Goal: Book appointment/travel/reservation

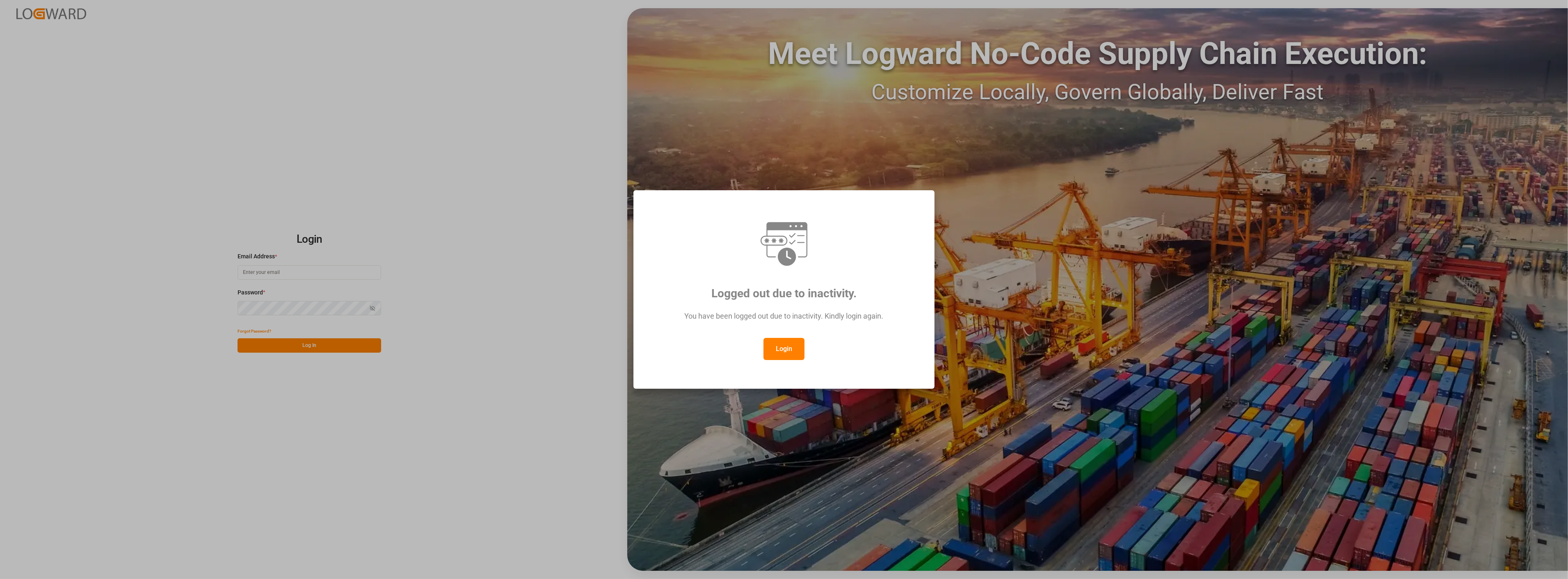
click at [782, 343] on button "Login" at bounding box center [783, 348] width 41 height 22
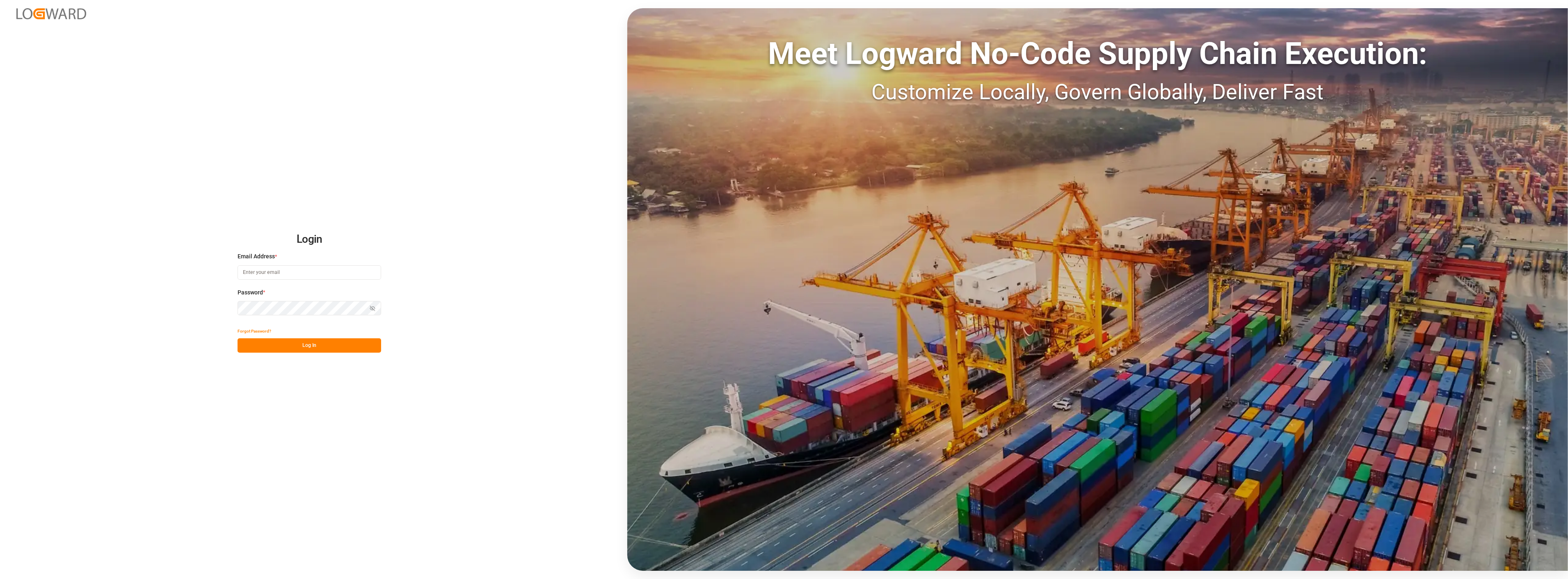
click at [343, 273] on input at bounding box center [309, 272] width 144 height 15
type input "[PERSON_NAME][EMAIL_ADDRESS][PERSON_NAME][DOMAIN_NAME]"
click at [317, 342] on button "Log In" at bounding box center [309, 345] width 144 height 15
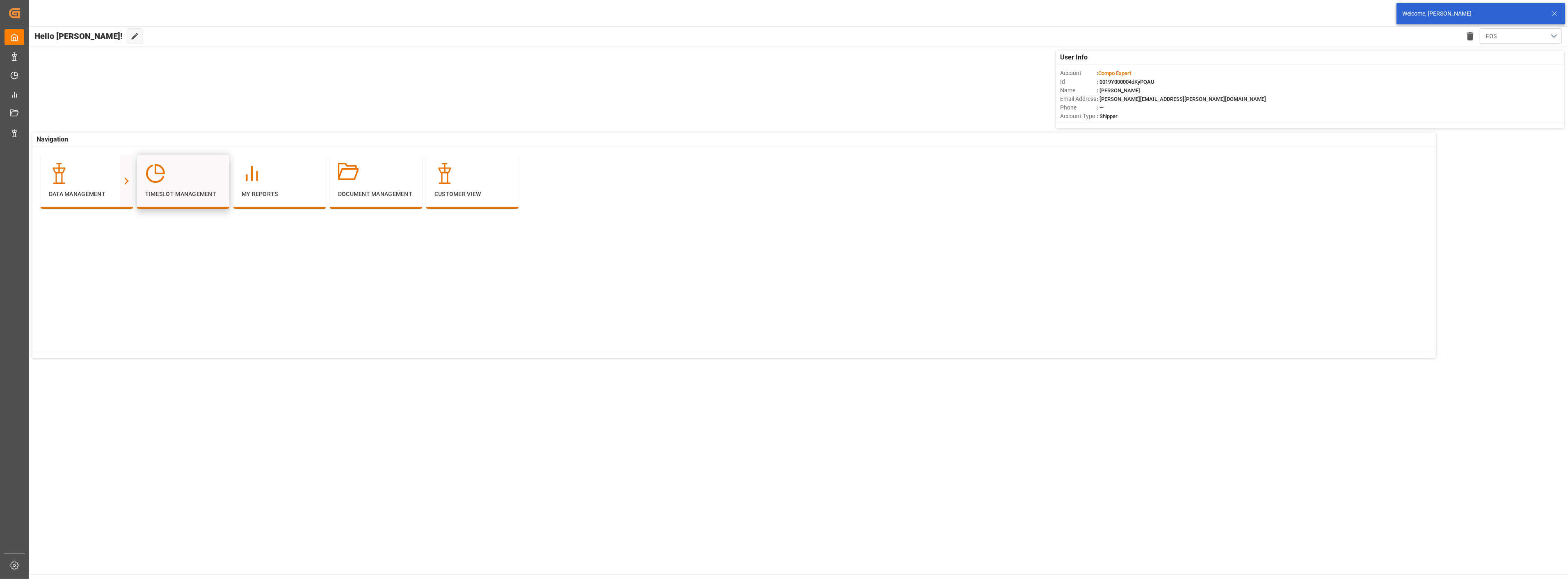
click at [171, 172] on div at bounding box center [183, 173] width 76 height 21
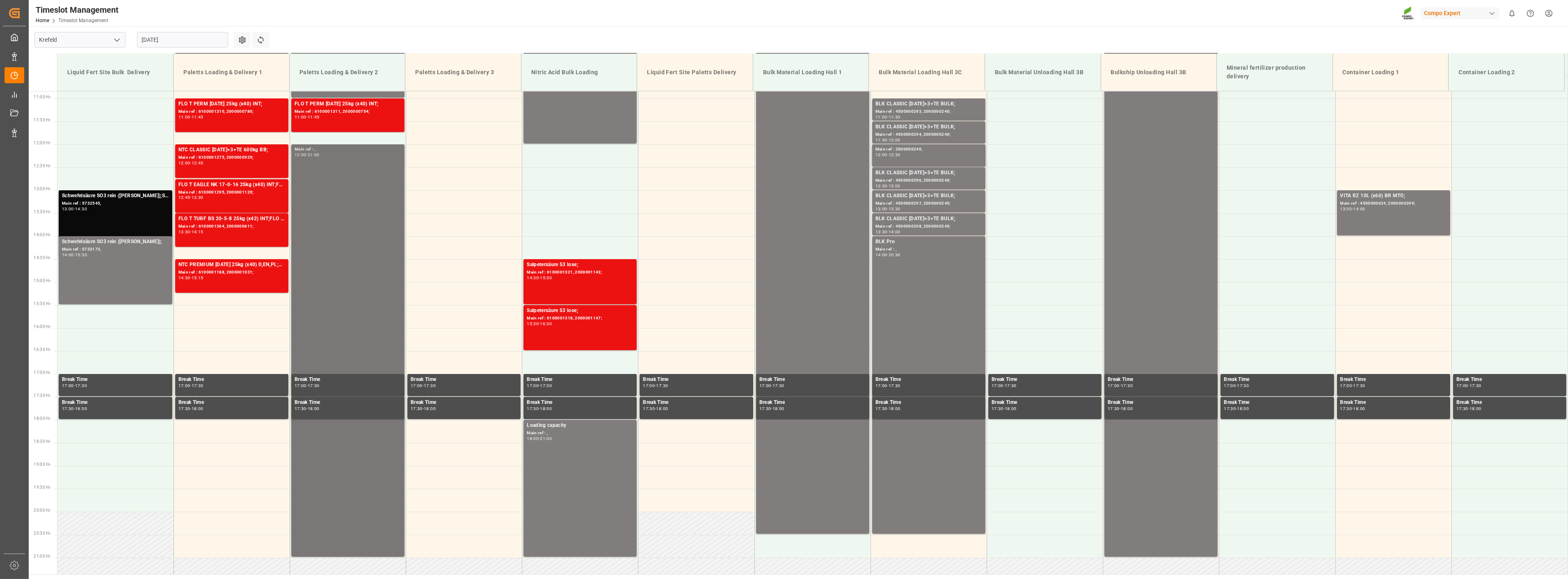
scroll to position [508, 0]
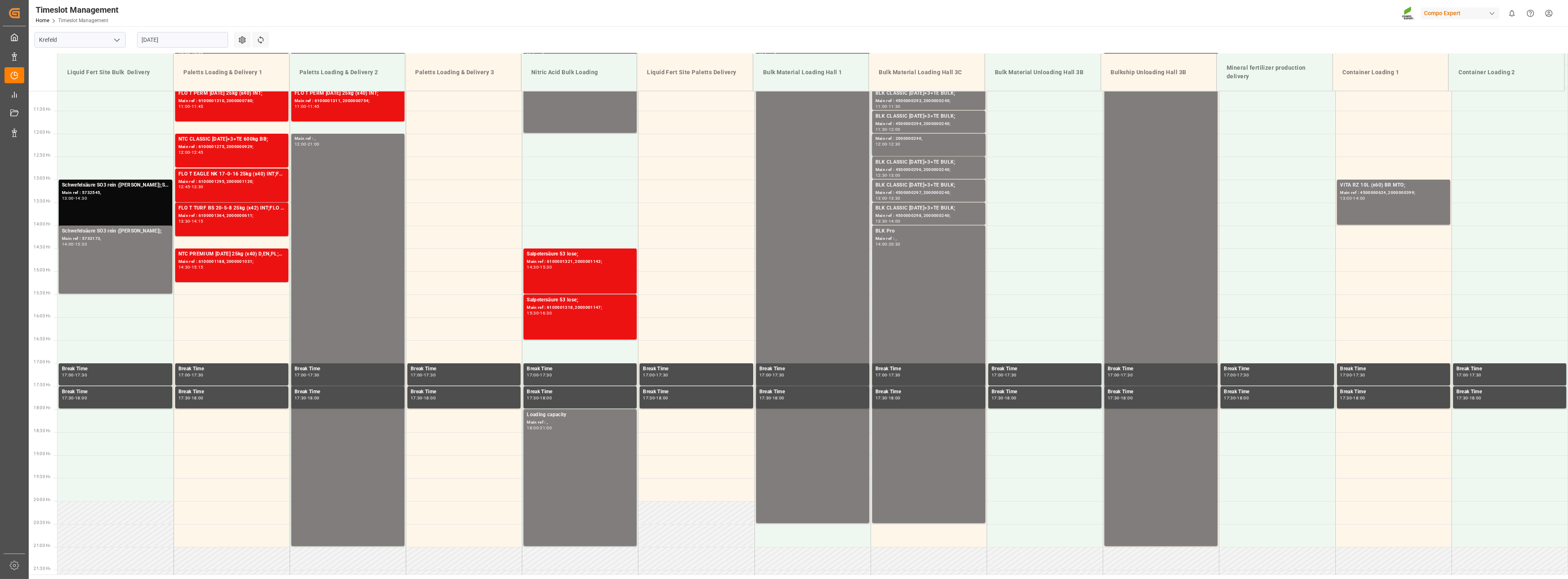
click at [181, 42] on input "[DATE]" at bounding box center [183, 40] width 91 height 16
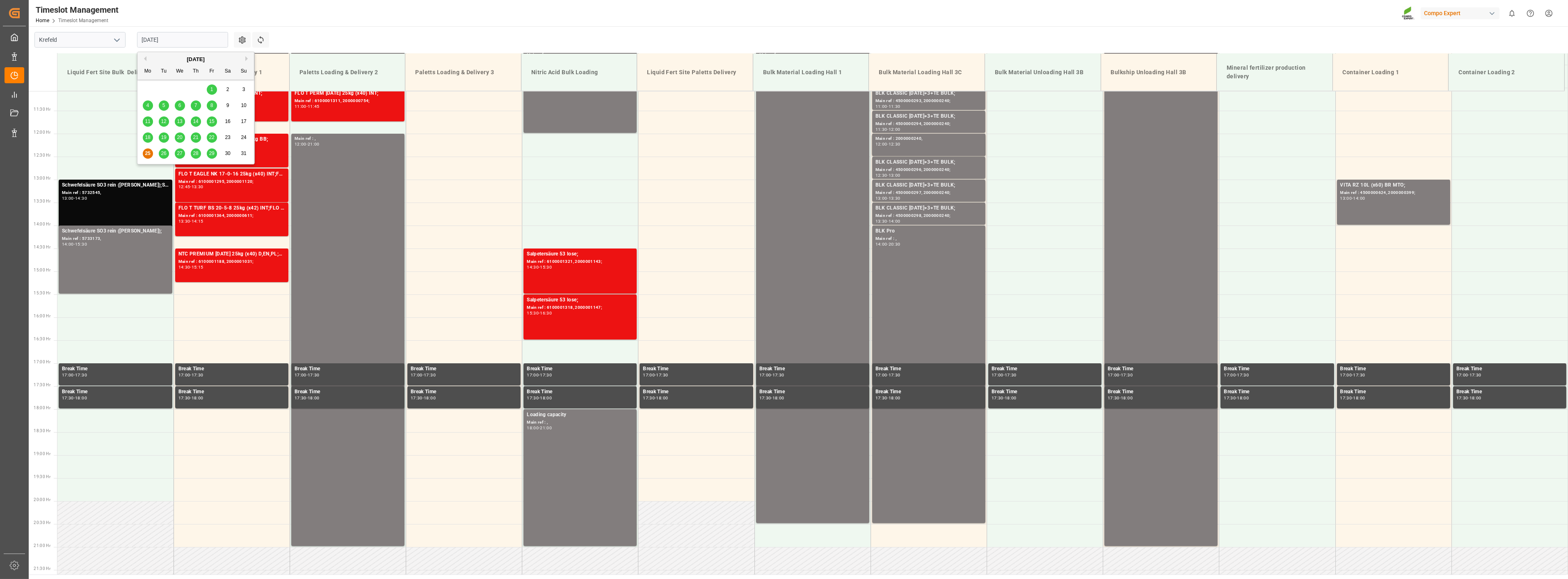
click at [166, 154] on span "26" at bounding box center [163, 153] width 5 height 5
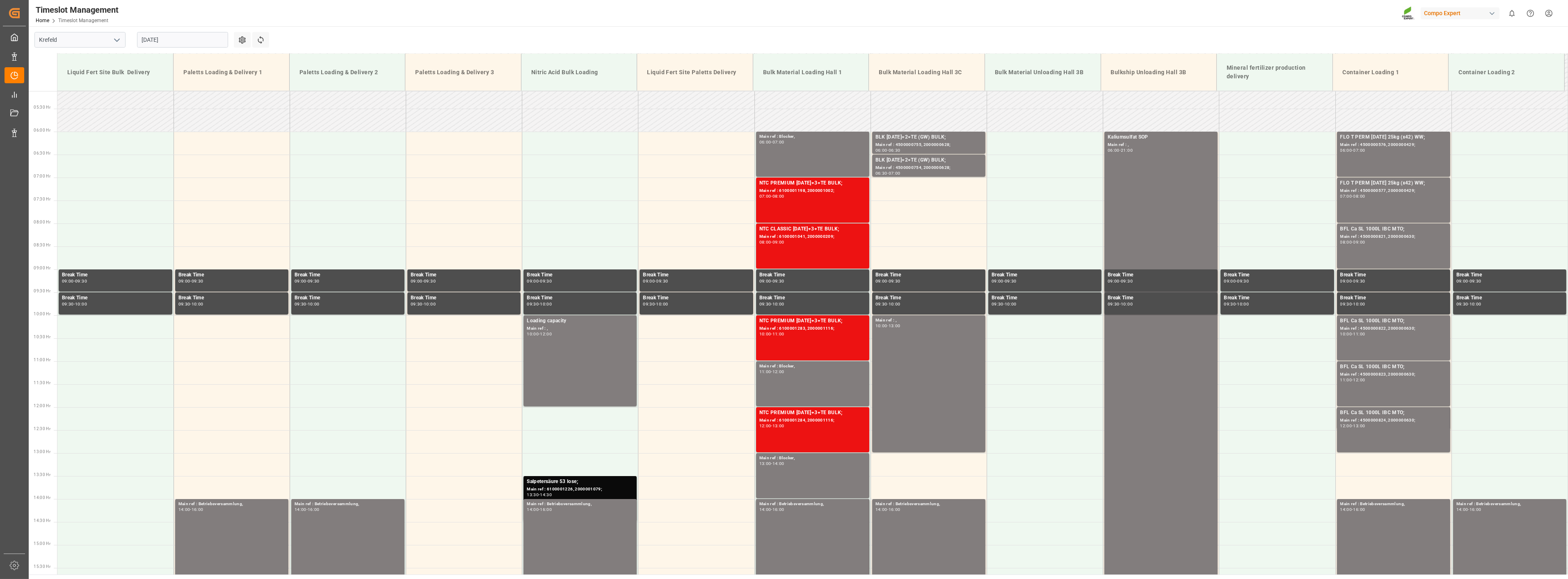
scroll to position [52, 0]
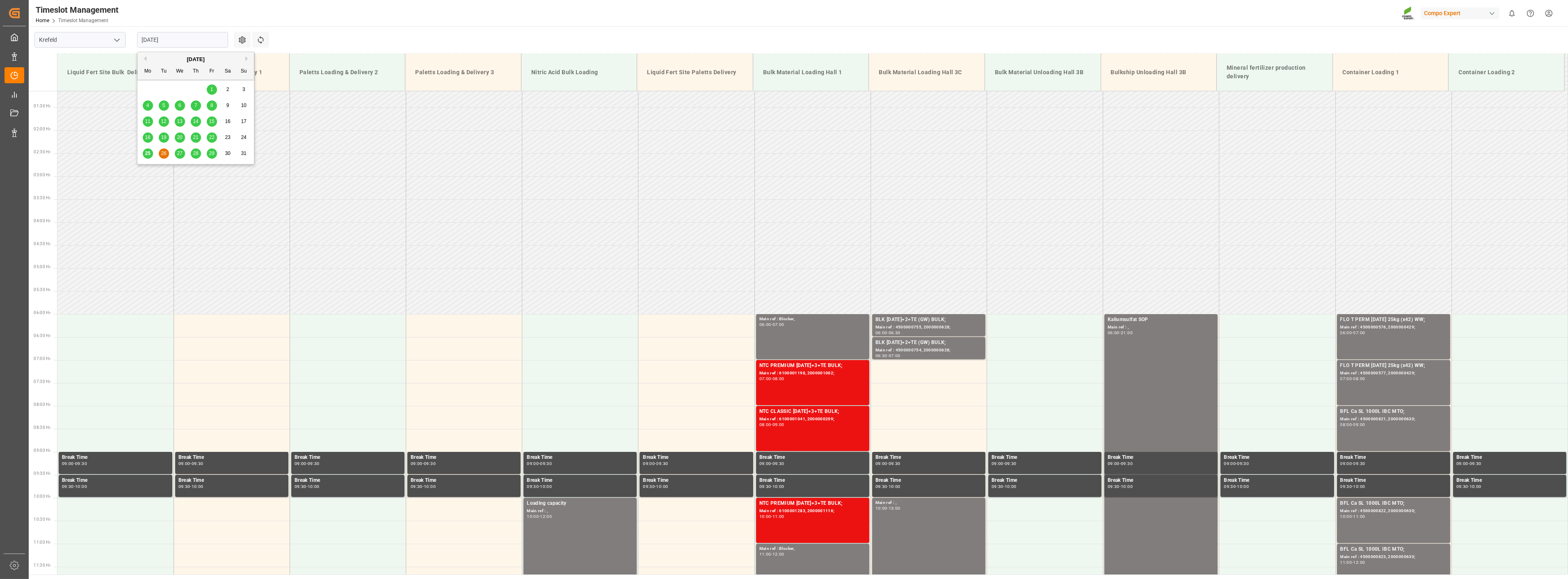
click at [182, 45] on input "[DATE]" at bounding box center [183, 40] width 91 height 16
click at [150, 153] on span "25" at bounding box center [147, 153] width 5 height 5
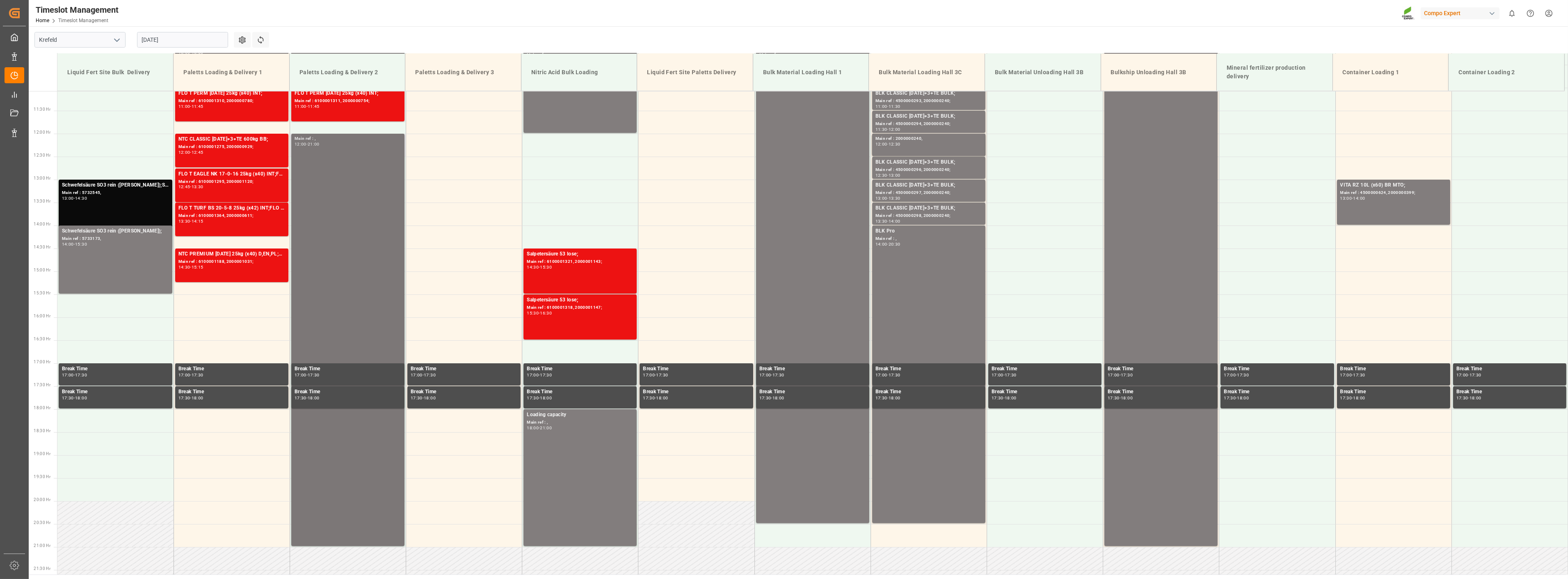
scroll to position [326, 0]
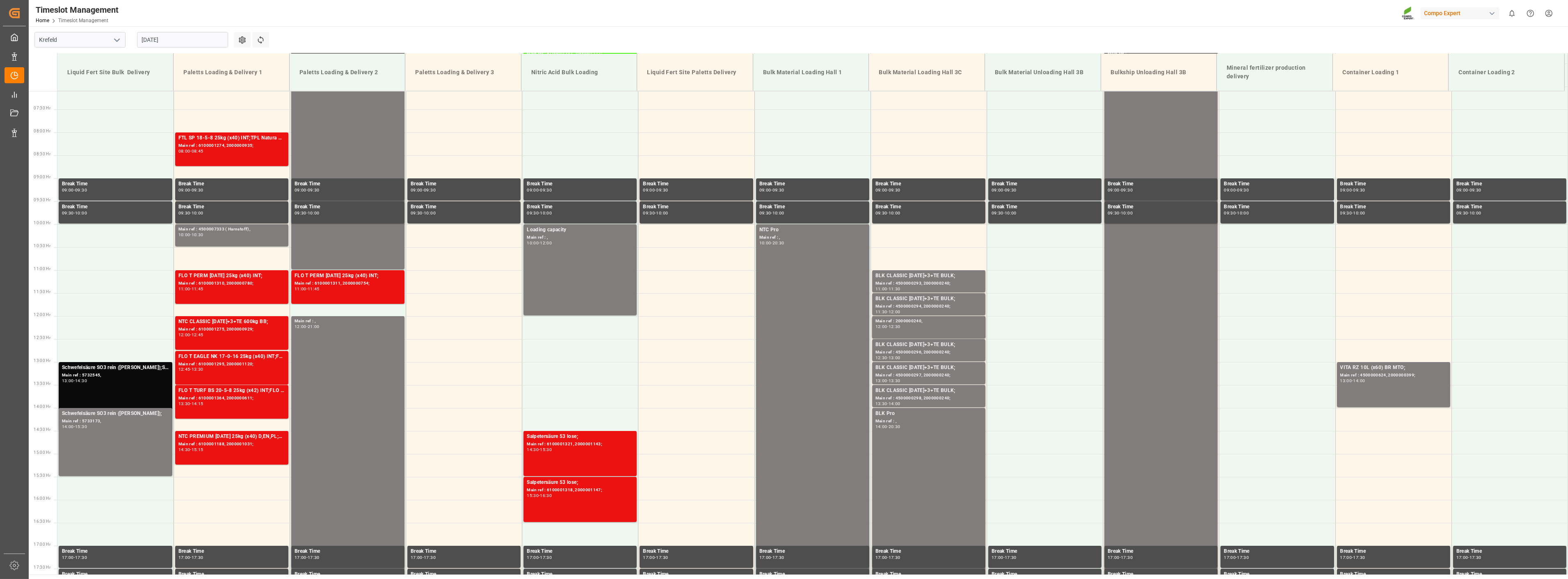
click at [181, 38] on input "[DATE]" at bounding box center [183, 40] width 91 height 16
click at [162, 155] on span "26" at bounding box center [163, 153] width 5 height 5
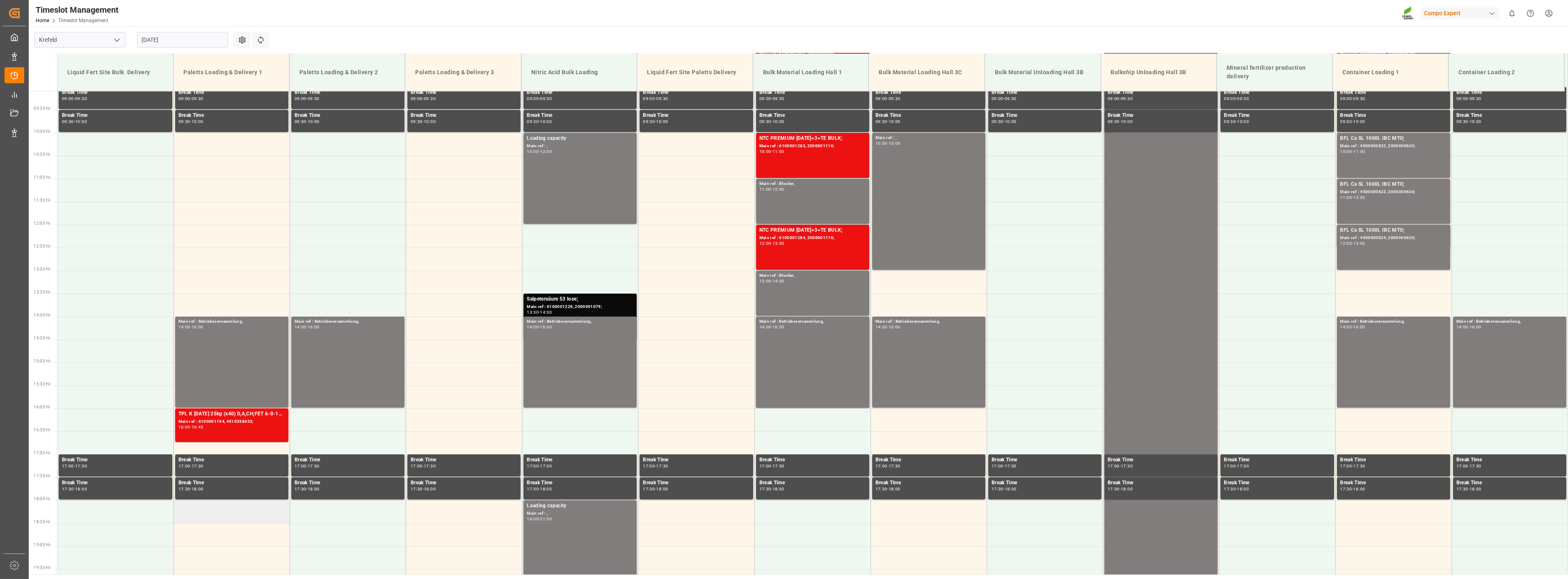
scroll to position [417, 0]
click at [178, 40] on input "[DATE]" at bounding box center [183, 40] width 91 height 16
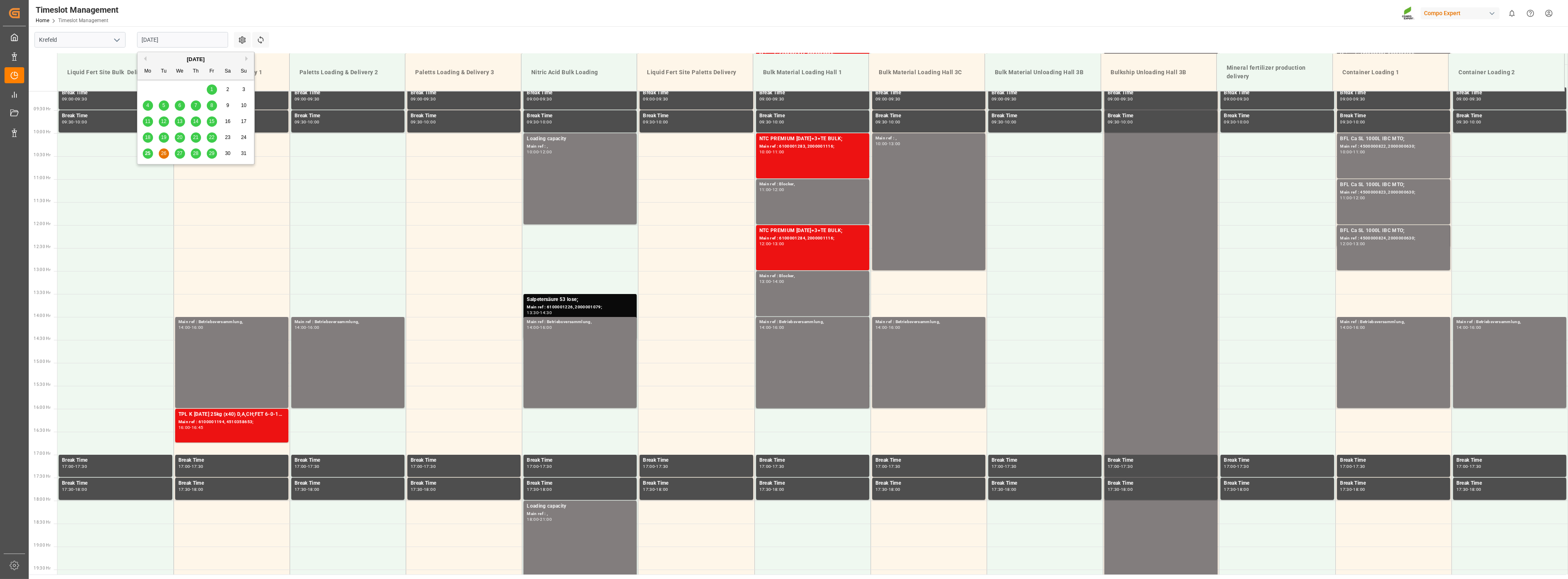
click at [178, 152] on span "27" at bounding box center [179, 153] width 5 height 5
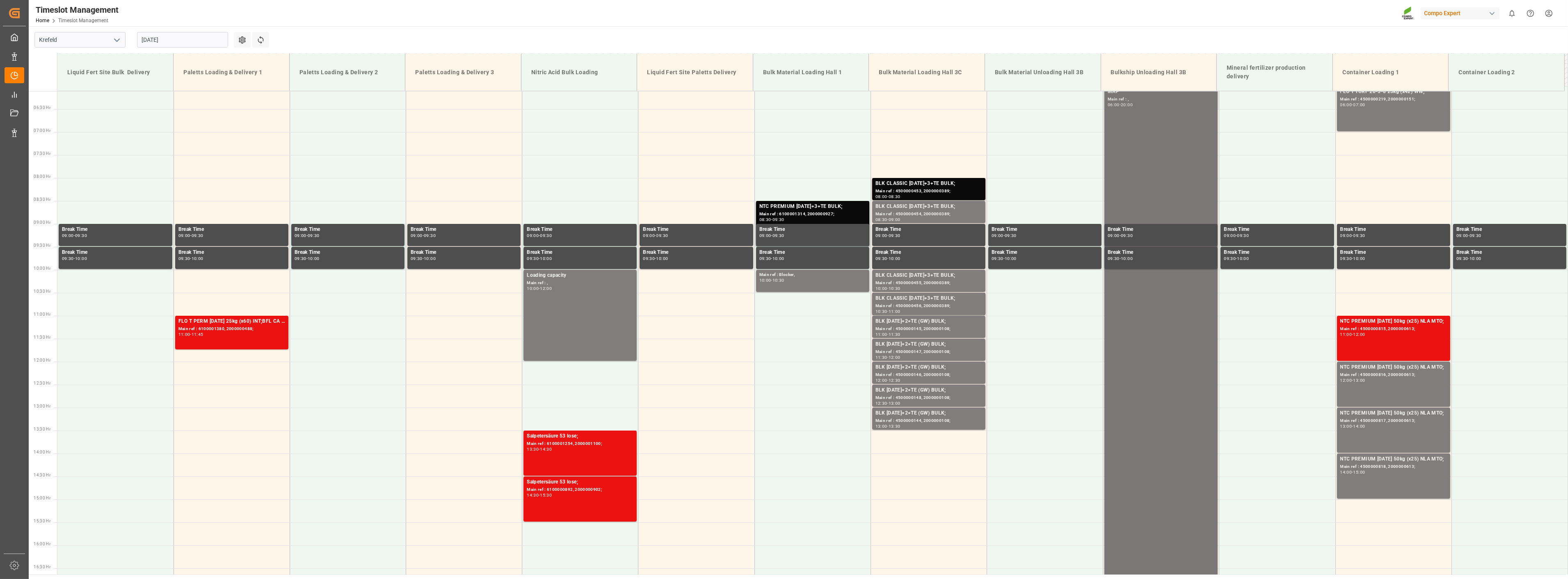
scroll to position [235, 0]
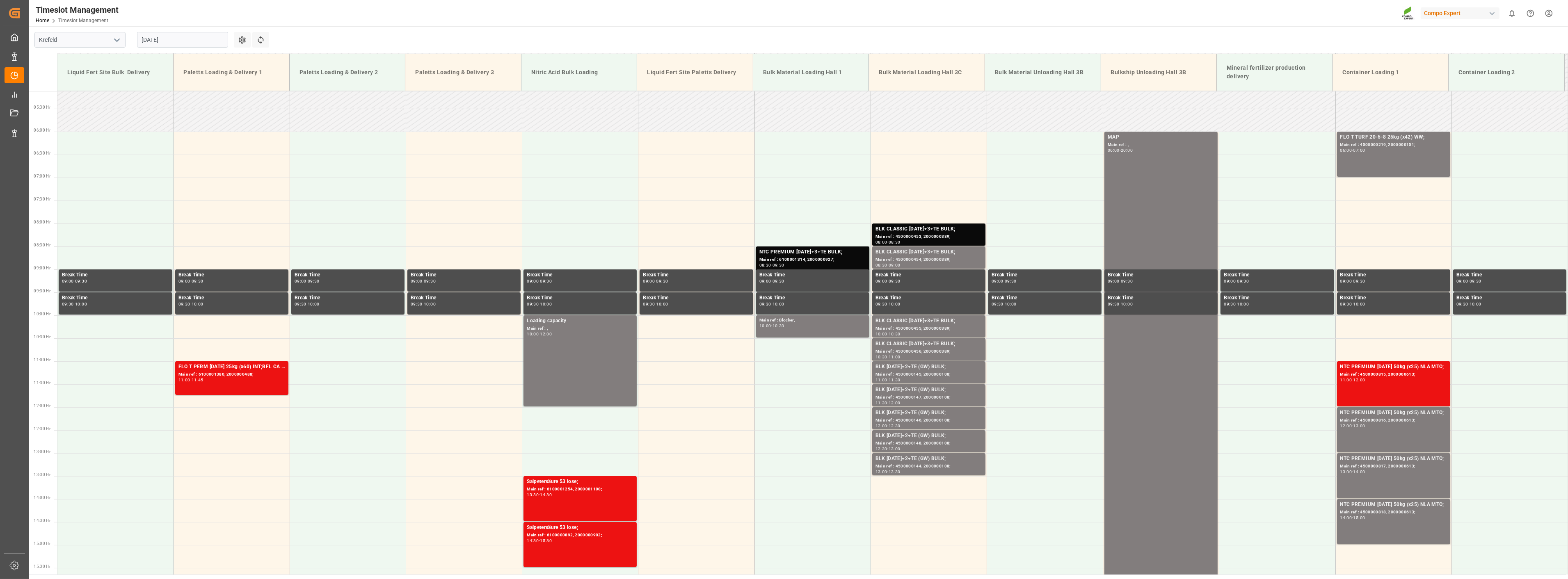
click at [174, 39] on input "[DATE]" at bounding box center [183, 40] width 91 height 16
click at [1282, 10] on div "Timeslot Management Home Timeslot Management Compo Expert 0 Notifications Only …" at bounding box center [796, 13] width 1545 height 26
click at [187, 38] on input "[DATE]" at bounding box center [183, 40] width 91 height 16
click at [163, 154] on span "26" at bounding box center [163, 153] width 5 height 5
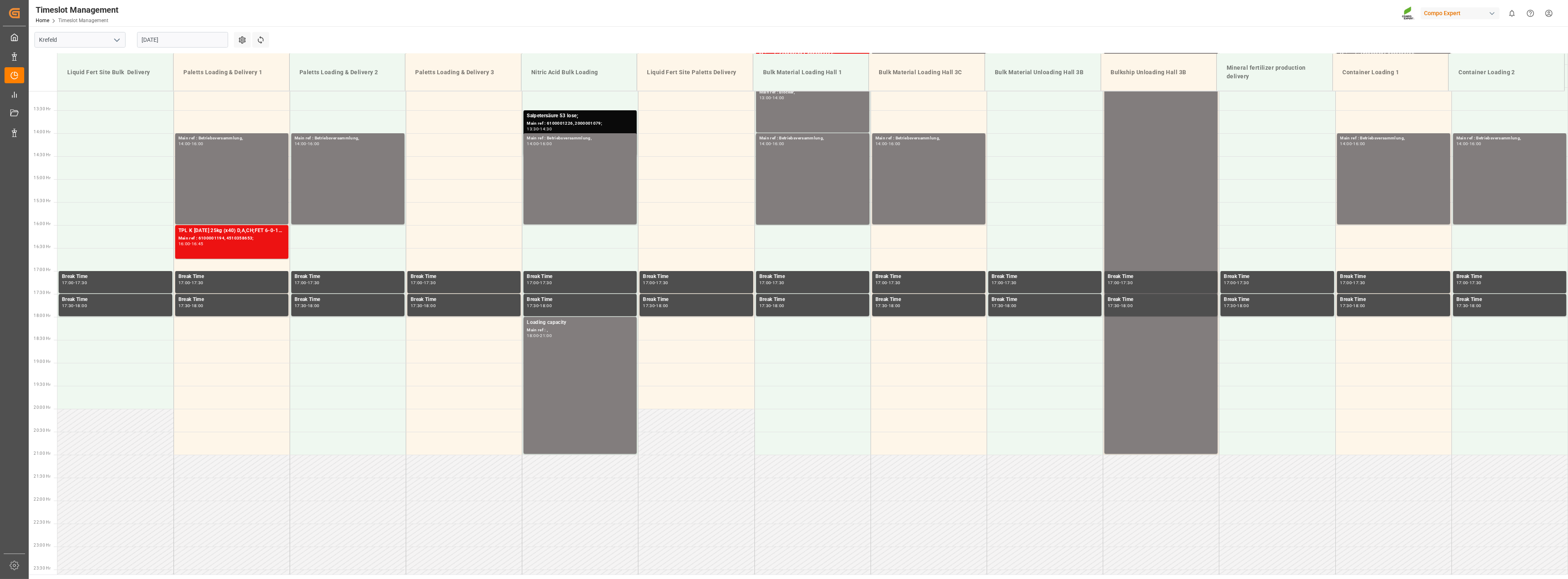
scroll to position [618, 0]
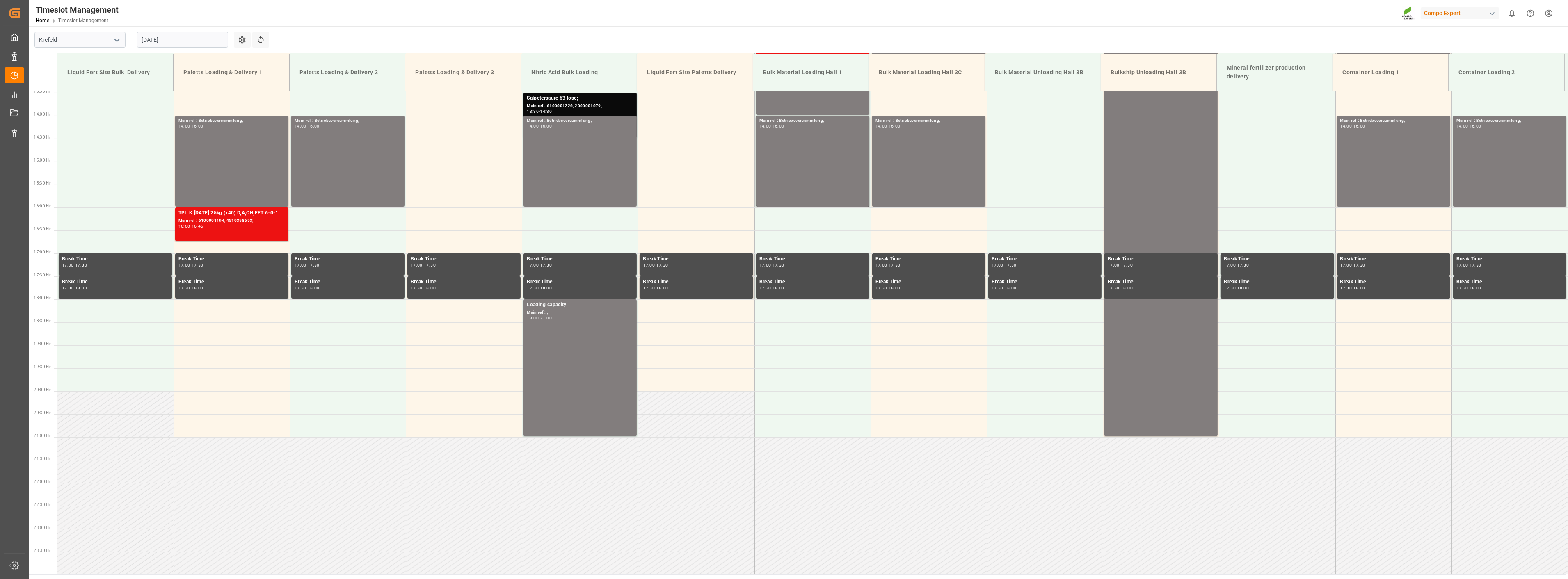
click at [198, 41] on input "[DATE]" at bounding box center [183, 40] width 91 height 16
click at [175, 150] on div "27" at bounding box center [180, 154] width 10 height 10
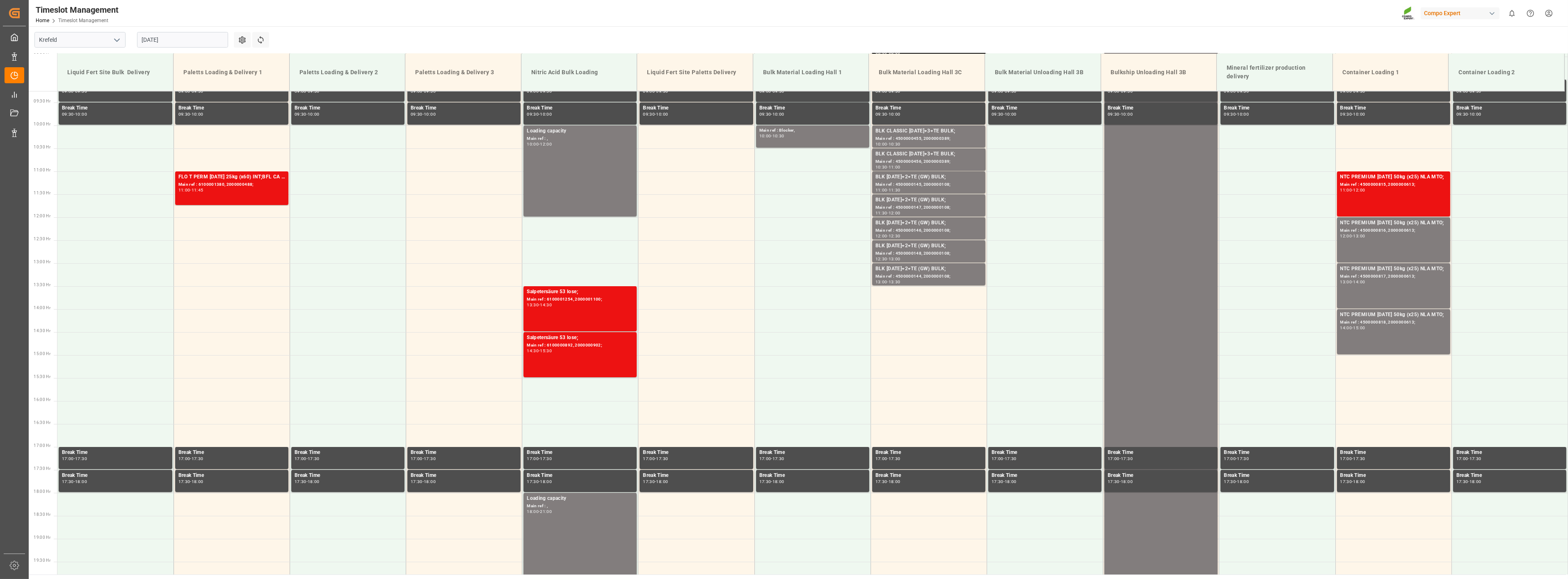
scroll to position [508, 0]
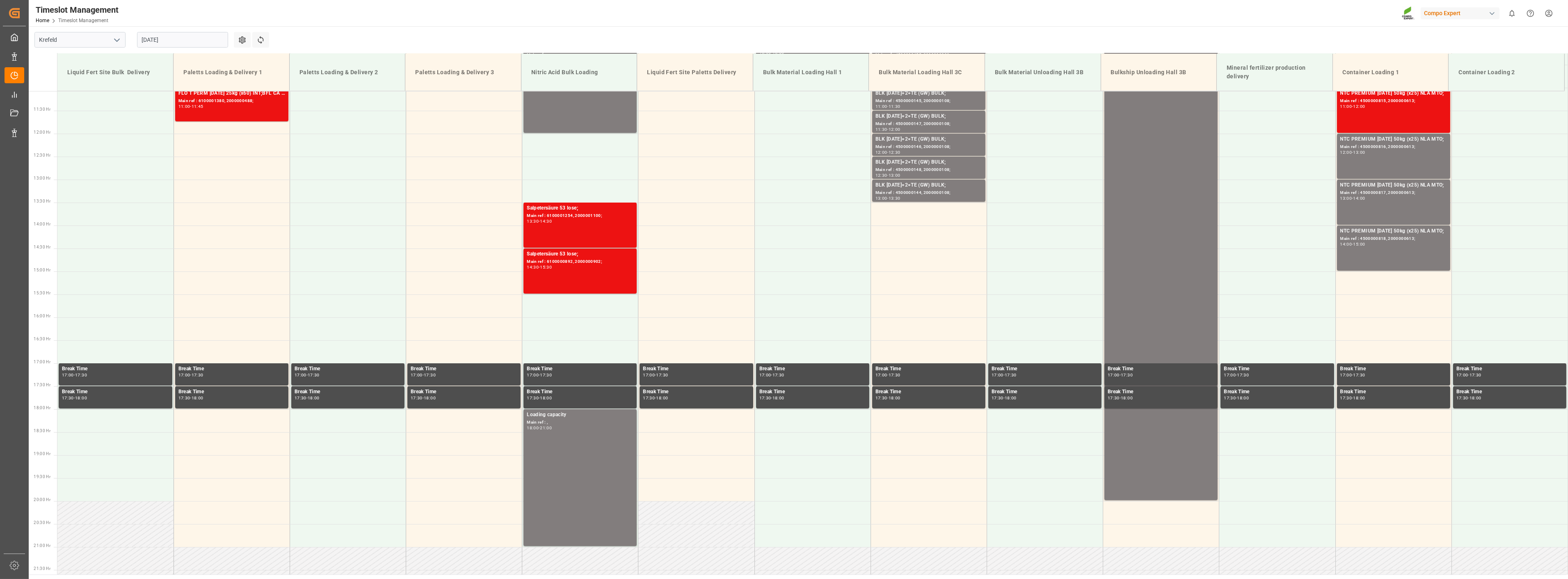
click at [313, 41] on main "[GEOGRAPHIC_DATA] [DATE] Settings Refresh Time Slots Liquid Fert Site Bulk Deli…" at bounding box center [797, 300] width 1538 height 548
click at [194, 36] on input "[DATE]" at bounding box center [183, 40] width 91 height 16
click at [161, 153] on span "26" at bounding box center [163, 153] width 5 height 5
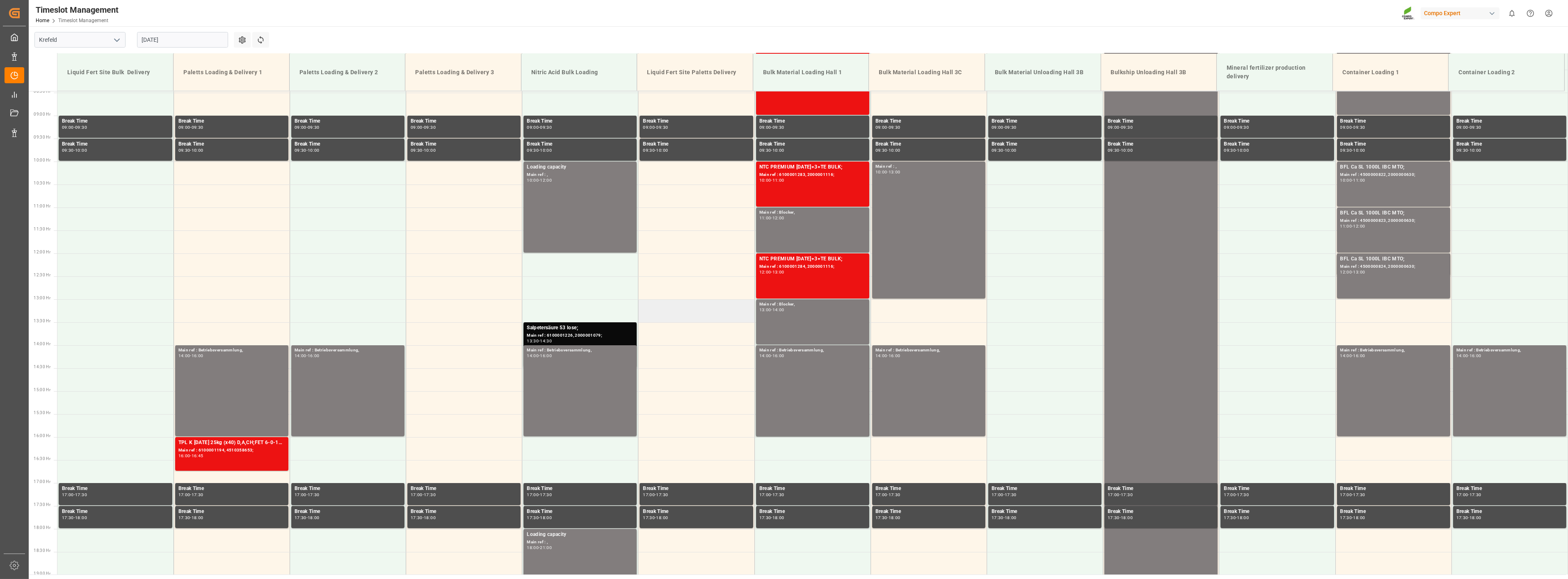
scroll to position [372, 0]
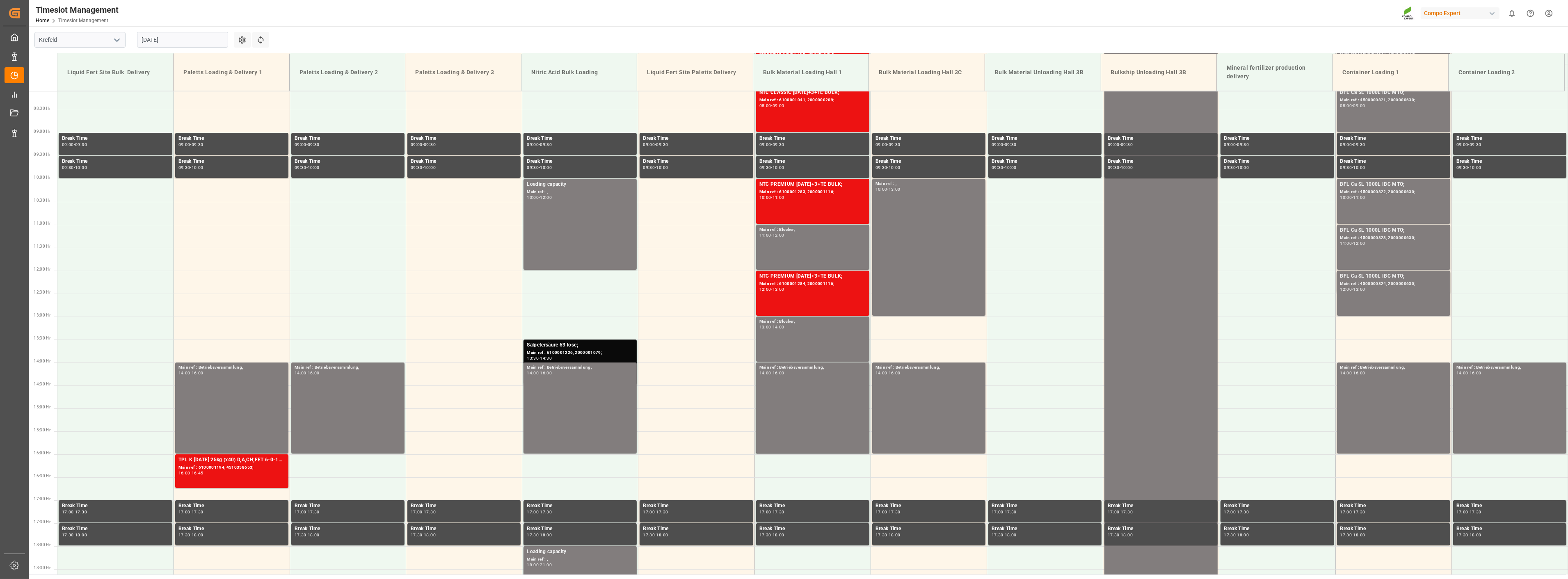
click at [997, 12] on div "Timeslot Management Home Timeslot Management Compo Expert 0 Notifications Only …" at bounding box center [796, 13] width 1545 height 26
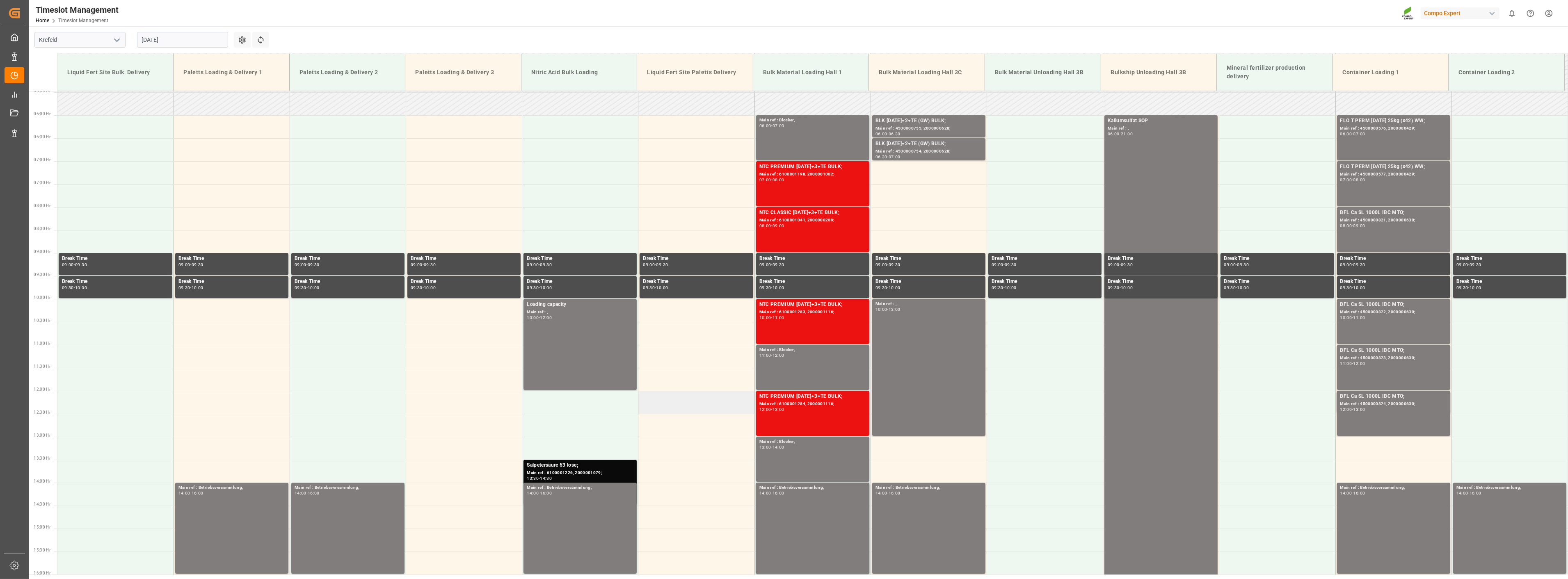
scroll to position [235, 0]
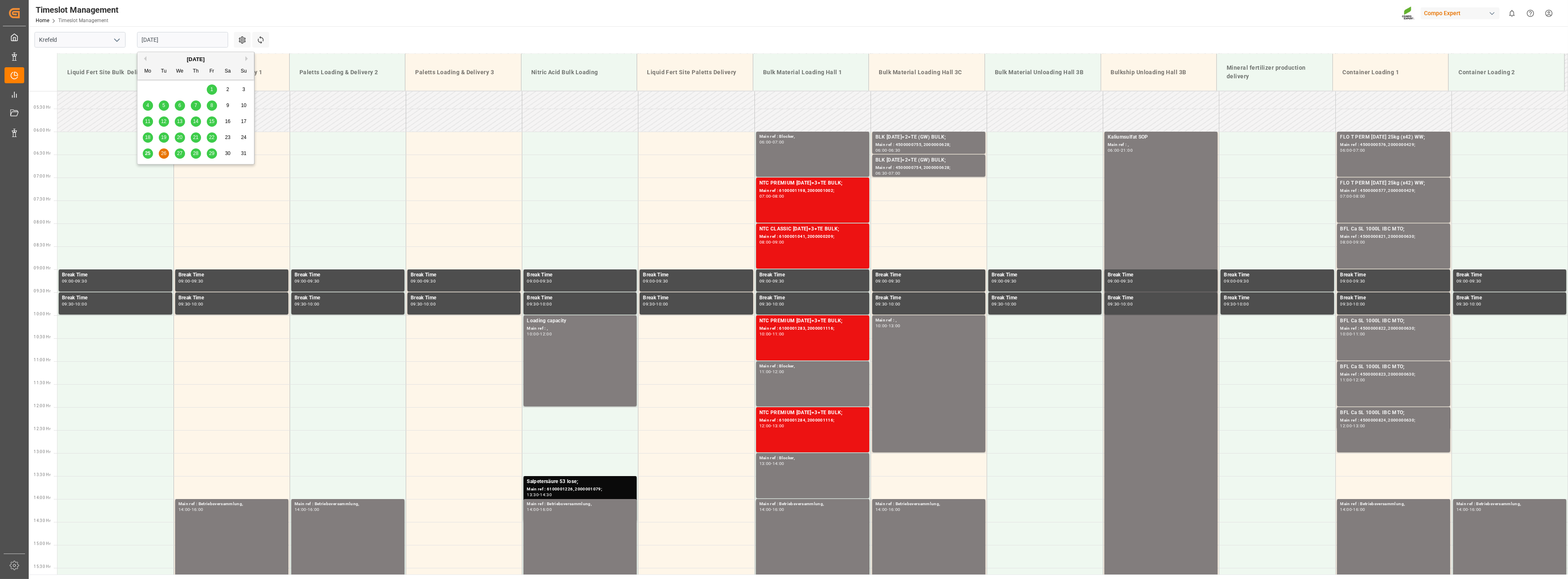
click at [188, 35] on input "[DATE]" at bounding box center [183, 40] width 91 height 16
click at [181, 156] on span "27" at bounding box center [179, 153] width 5 height 5
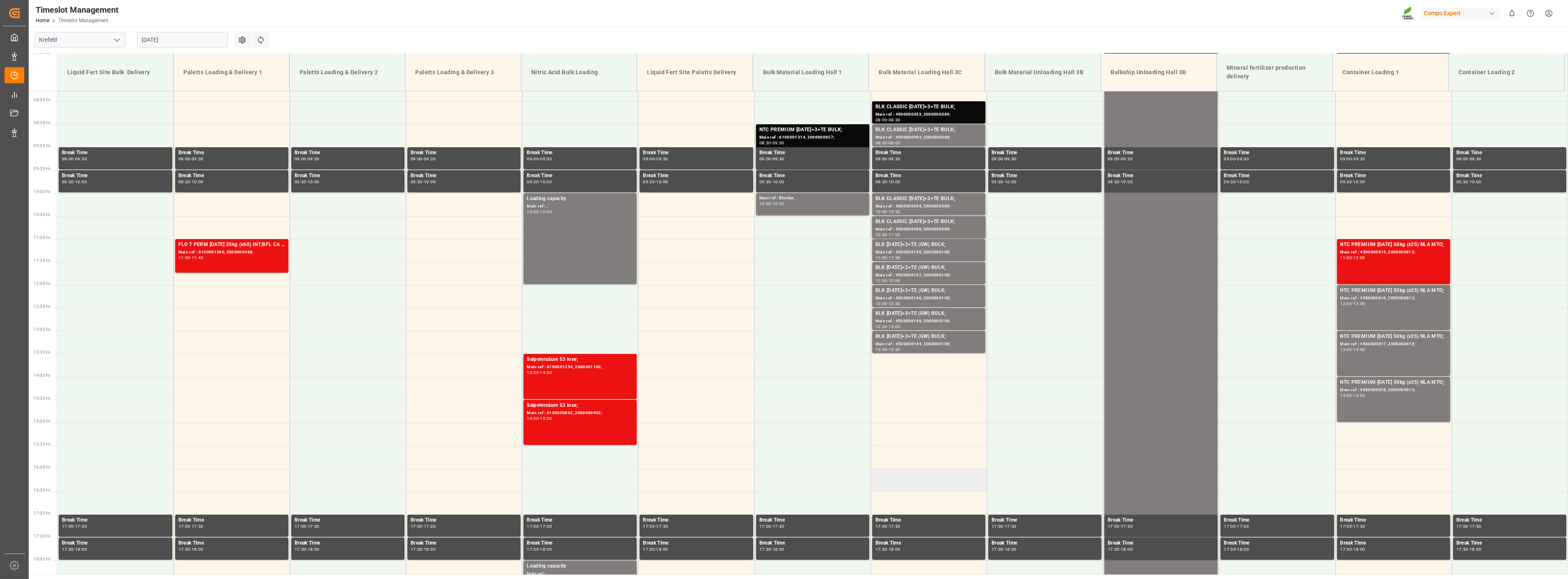
scroll to position [326, 0]
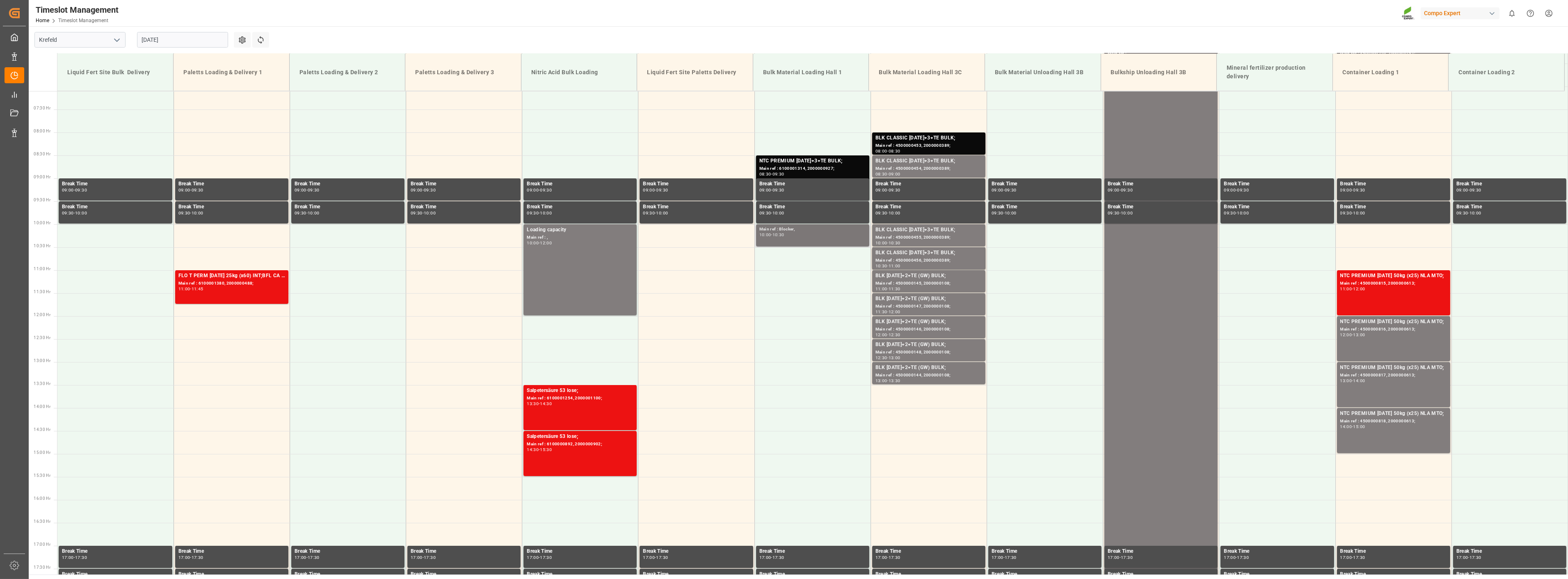
click at [819, 239] on div "Main ref : Blocker, 10:00 - 10:30" at bounding box center [813, 235] width 107 height 19
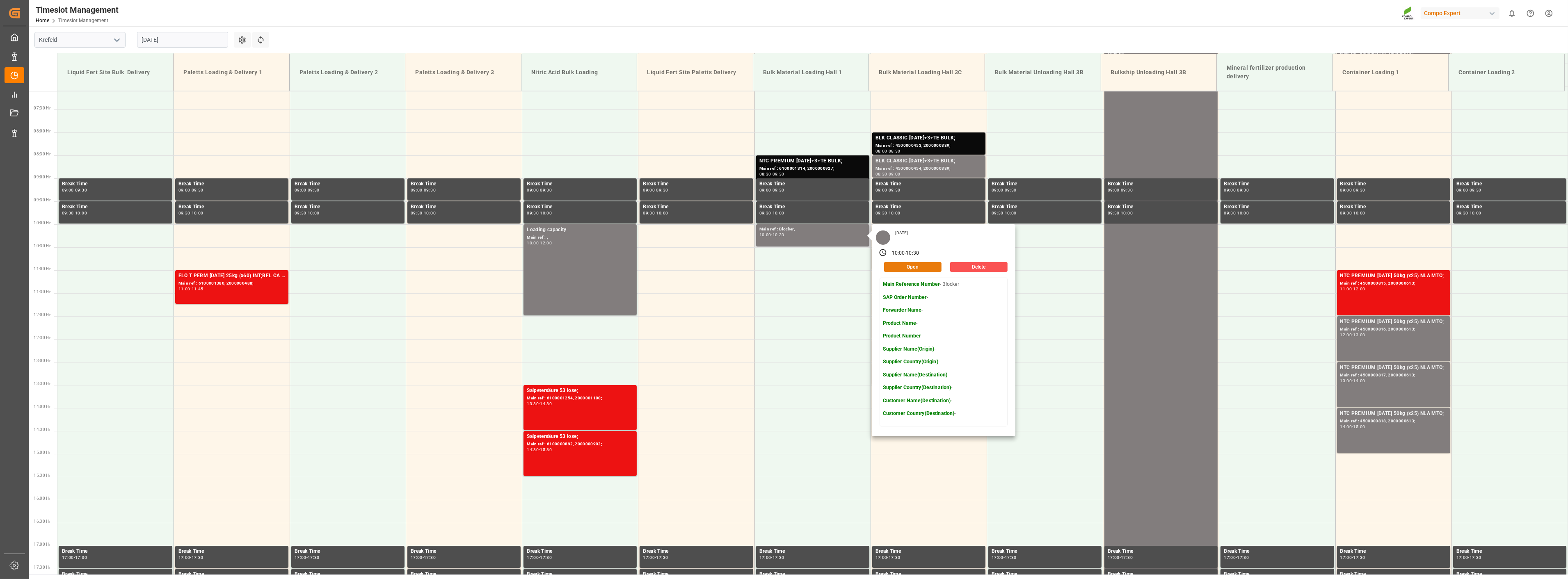
click at [925, 267] on button "Open" at bounding box center [912, 267] width 57 height 10
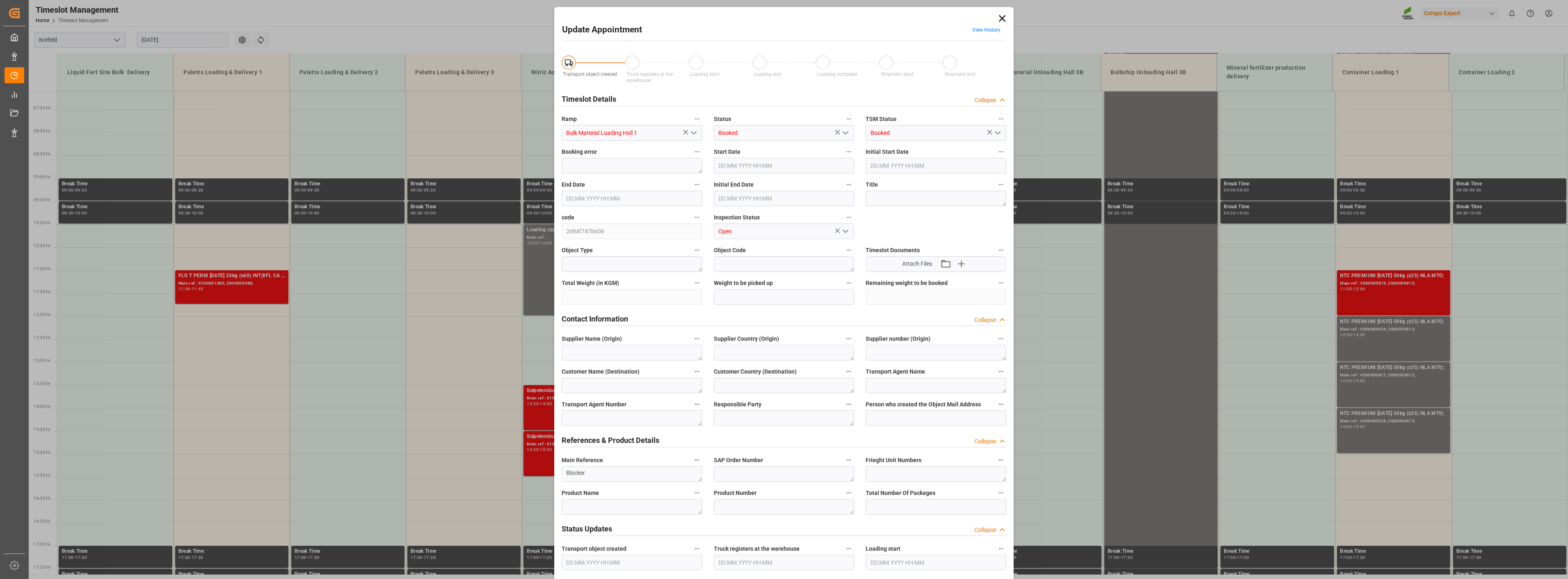
type input "[DATE] 10:00"
type input "[DATE] 10:30"
type input "[DATE] 12:13"
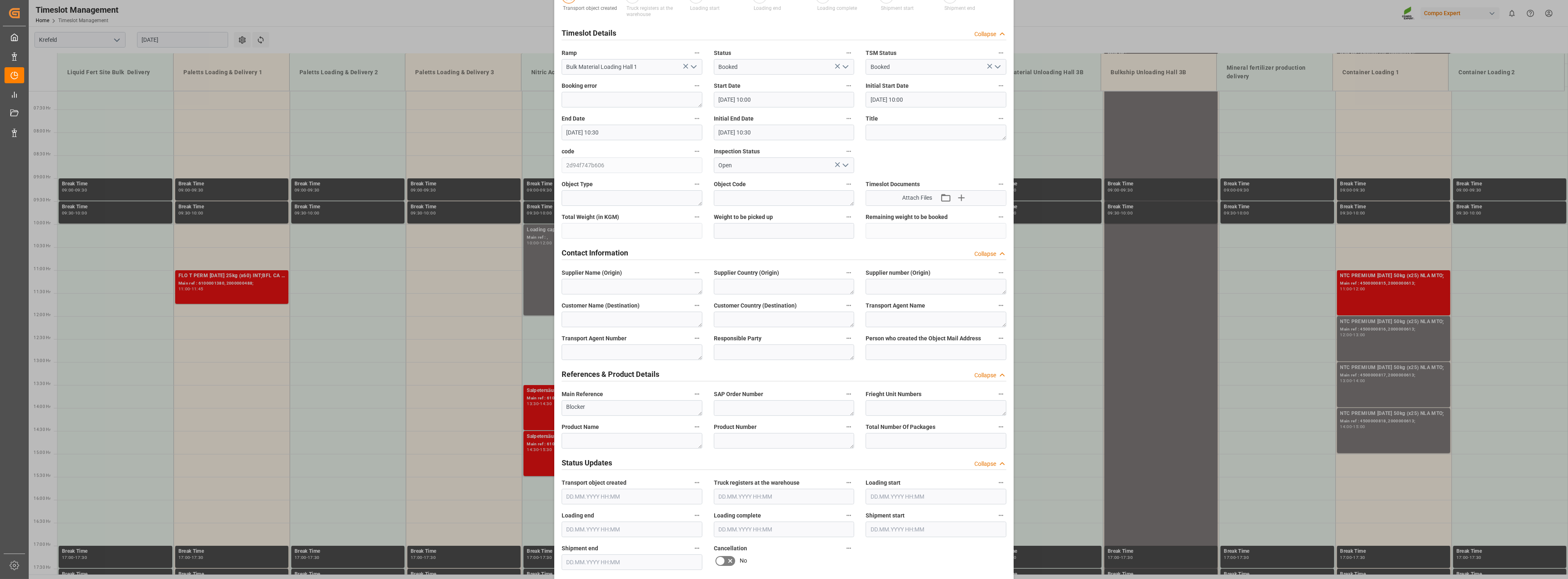
scroll to position [0, 0]
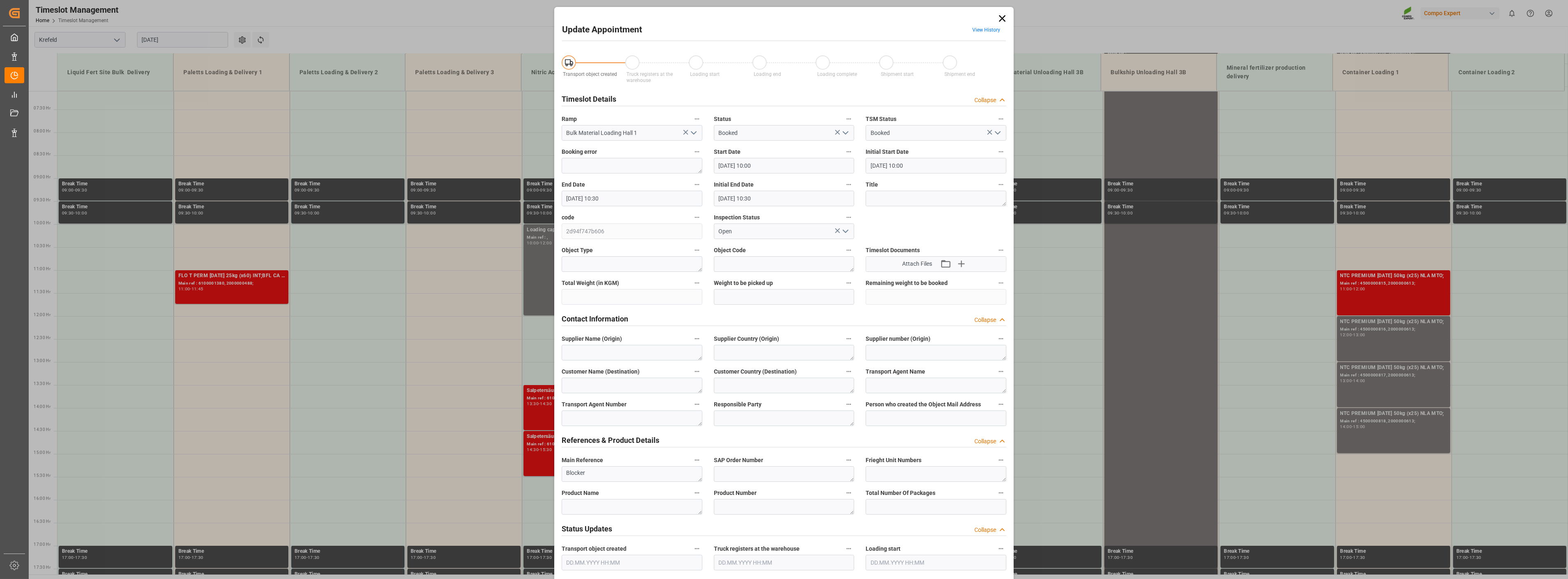
click at [998, 18] on icon at bounding box center [1002, 18] width 12 height 12
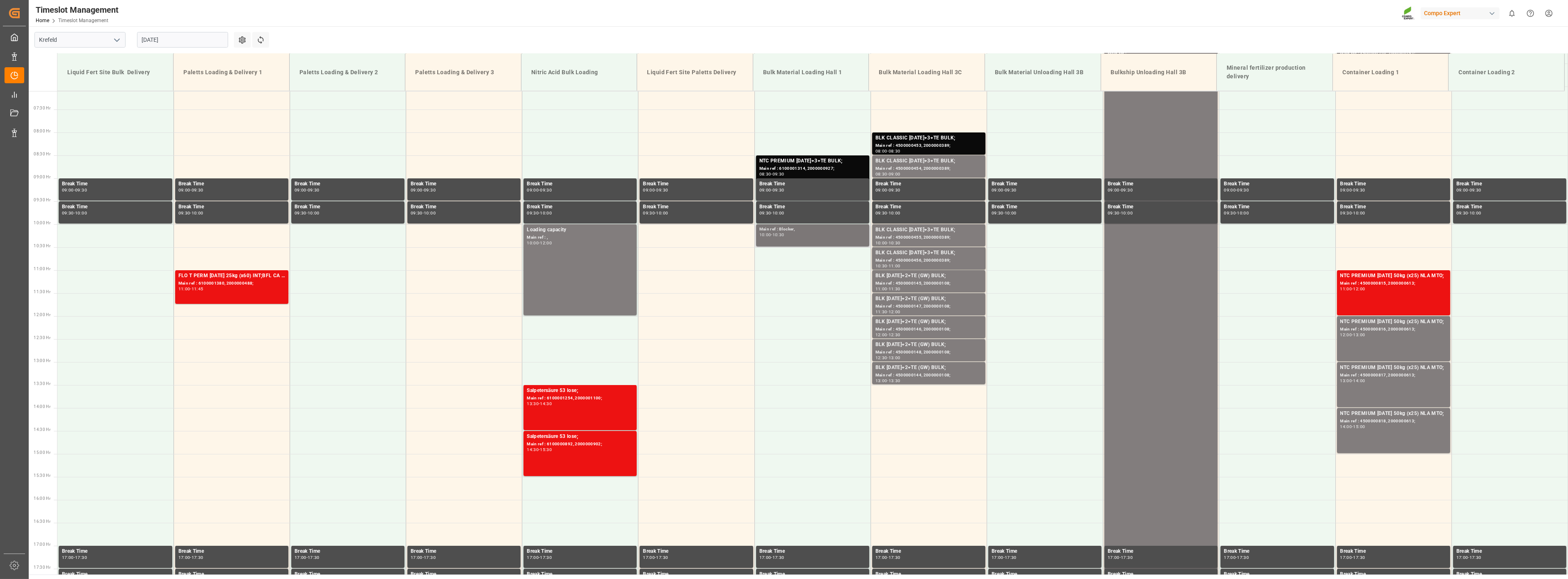
click at [798, 240] on div "Main ref : Blocker, 10:00 - 10:30" at bounding box center [813, 235] width 107 height 19
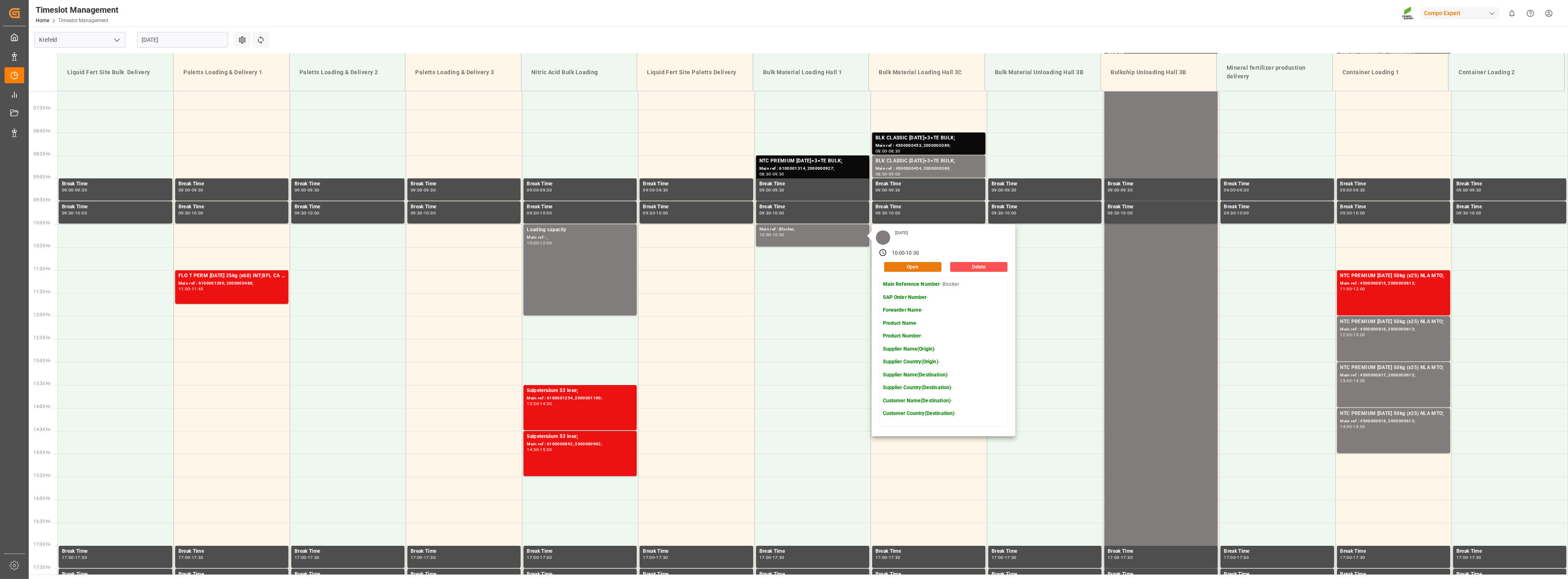
click at [931, 263] on button "Open" at bounding box center [912, 267] width 57 height 10
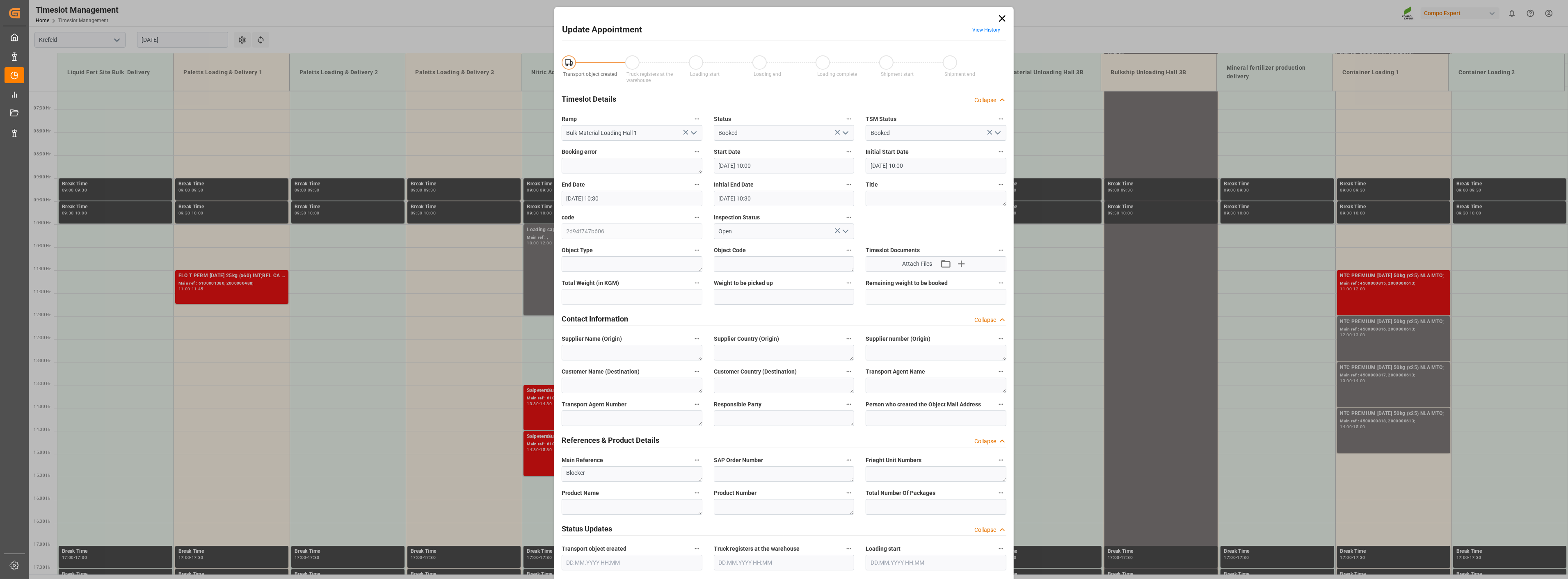
type input "[DATE] 10:00"
type input "[DATE] 10:30"
type input "[DATE] 12:13"
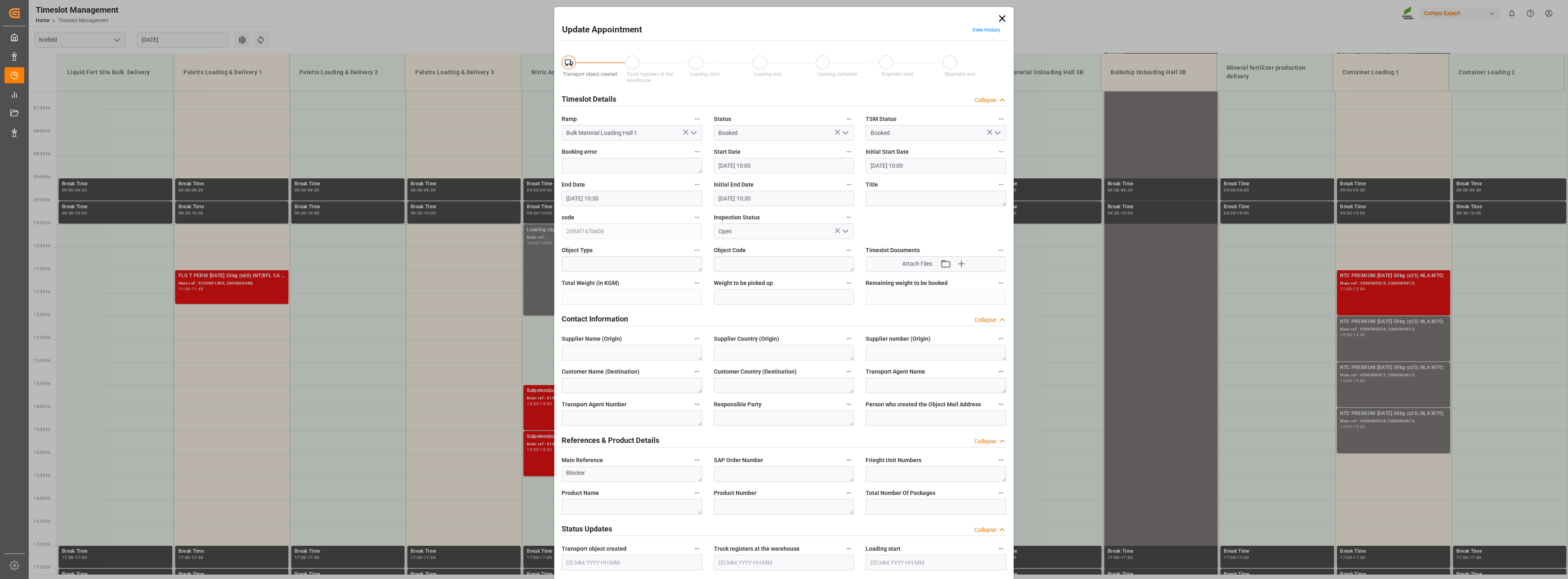
click at [1003, 19] on icon at bounding box center [1002, 18] width 7 height 7
